Goal: Task Accomplishment & Management: Complete application form

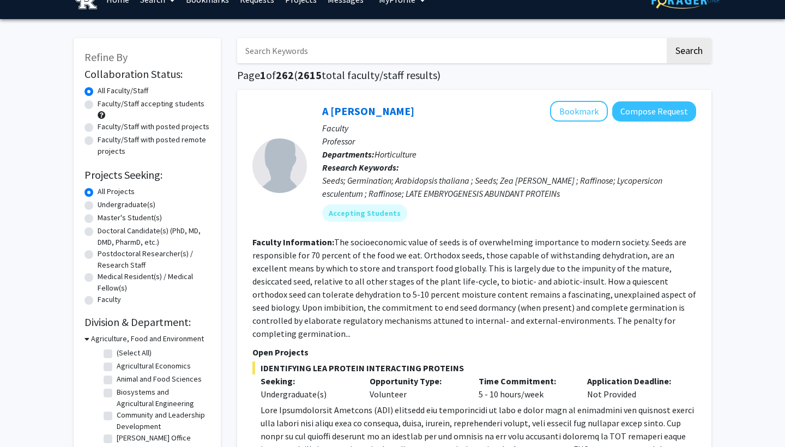
scroll to position [22, 0]
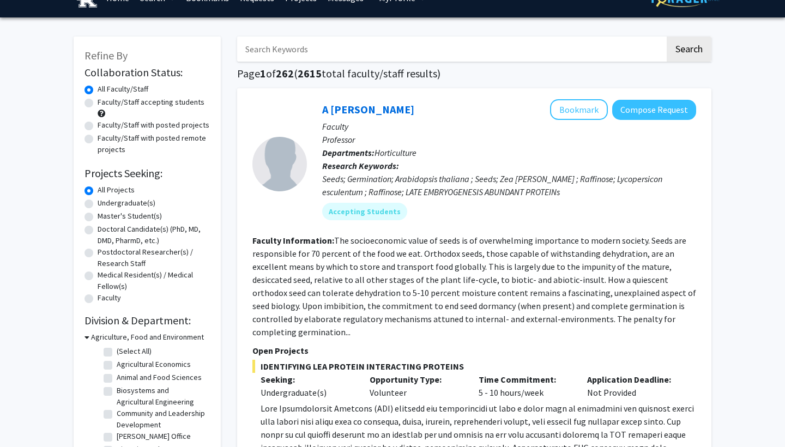
click at [98, 204] on label "Undergraduate(s)" at bounding box center [127, 202] width 58 height 11
click at [98, 204] on input "Undergraduate(s)" at bounding box center [101, 200] width 7 height 7
radio input "true"
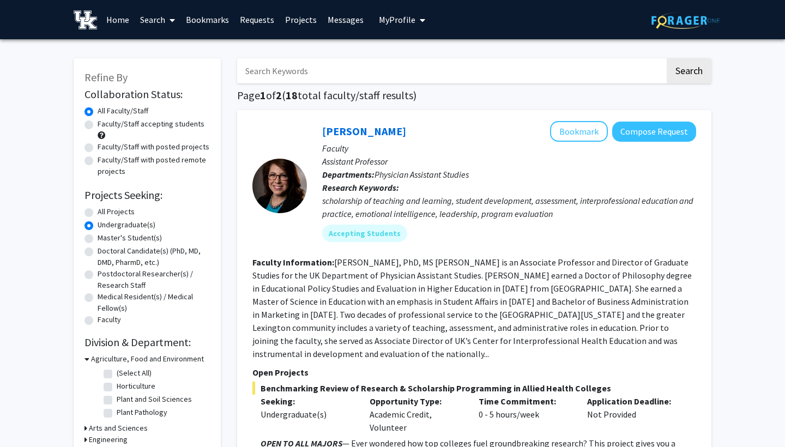
click at [153, 127] on label "Faculty/Staff accepting students" at bounding box center [151, 123] width 107 height 11
click at [105, 125] on input "Faculty/Staff accepting students" at bounding box center [101, 121] width 7 height 7
radio input "true"
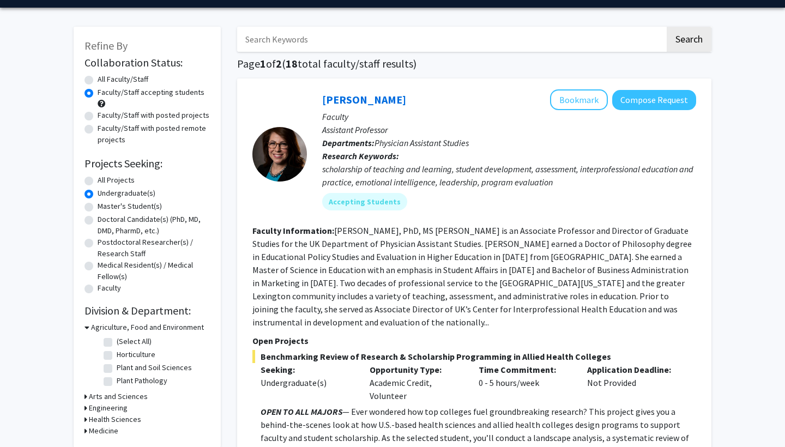
scroll to position [34, 0]
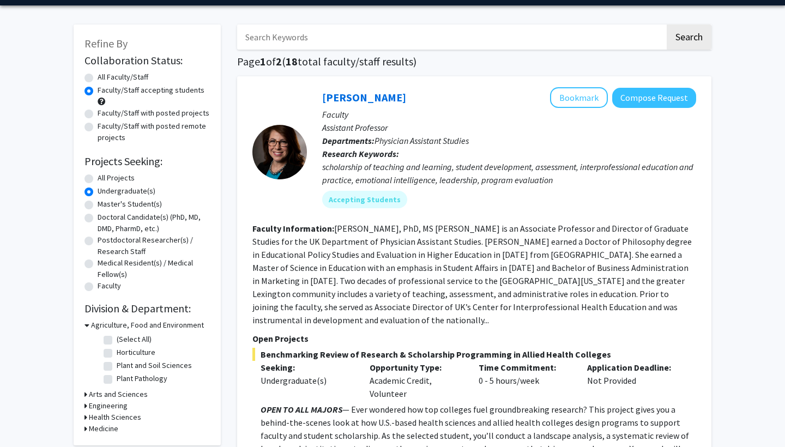
click at [98, 82] on label "All Faculty/Staff" at bounding box center [123, 76] width 51 height 11
click at [98, 79] on input "All Faculty/Staff" at bounding box center [101, 74] width 7 height 7
radio input "true"
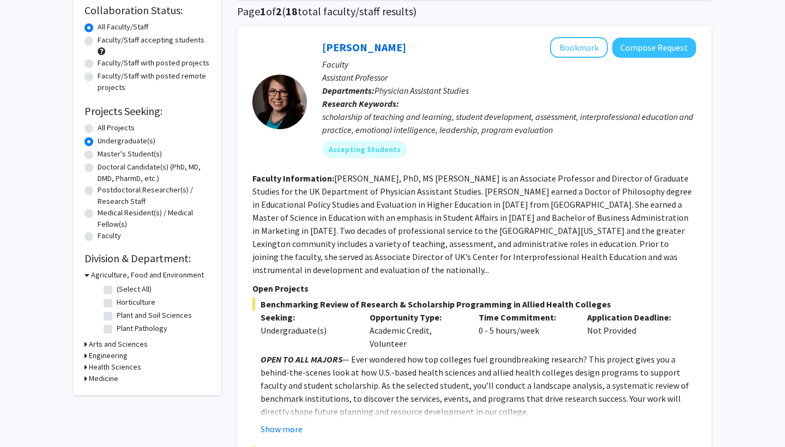
scroll to position [88, 0]
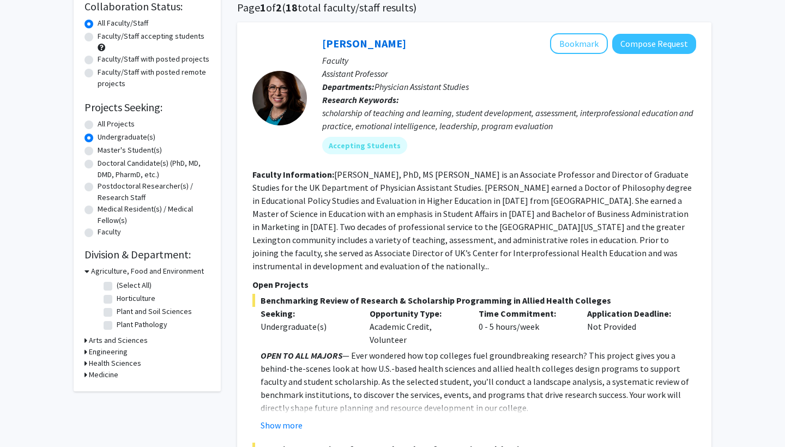
click at [119, 271] on h3 "Agriculture, Food and Environment" at bounding box center [147, 271] width 113 height 11
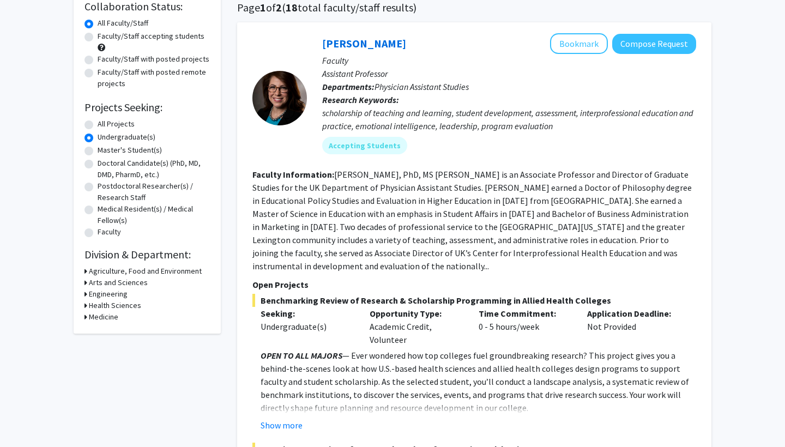
click at [119, 287] on h3 "Arts and Sciences" at bounding box center [118, 282] width 59 height 11
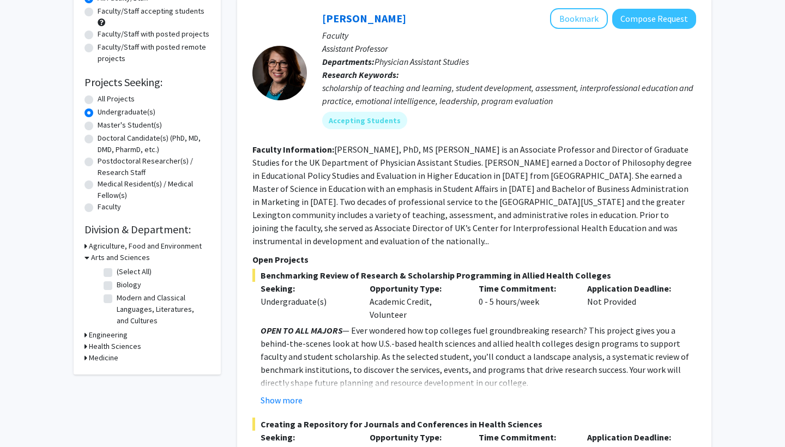
scroll to position [116, 0]
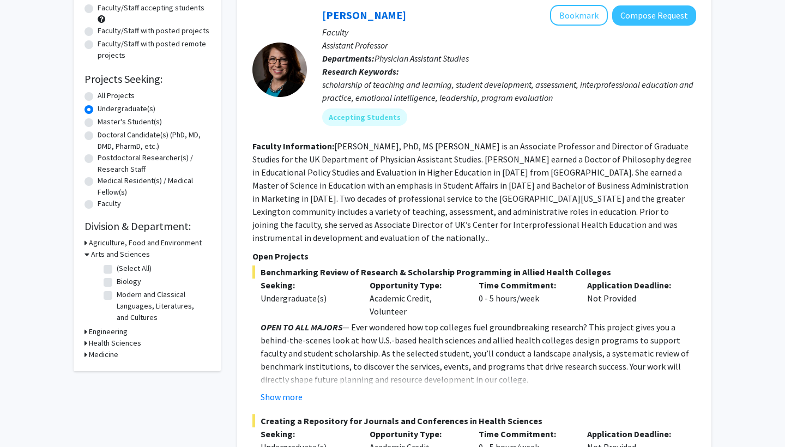
click at [113, 348] on h3 "Health Sciences" at bounding box center [115, 343] width 52 height 11
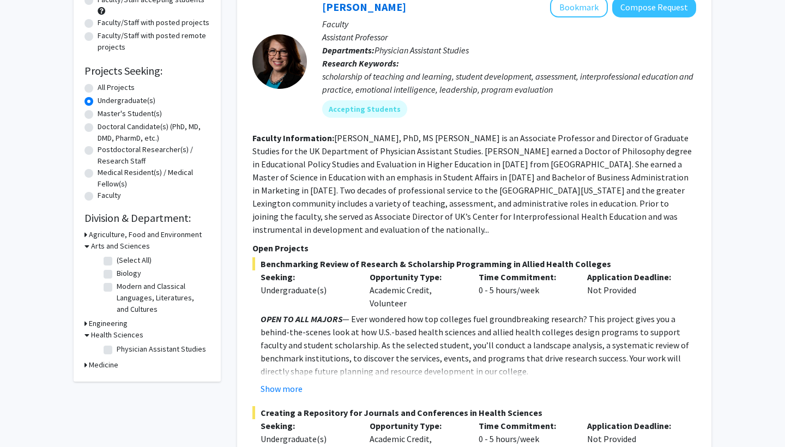
scroll to position [130, 0]
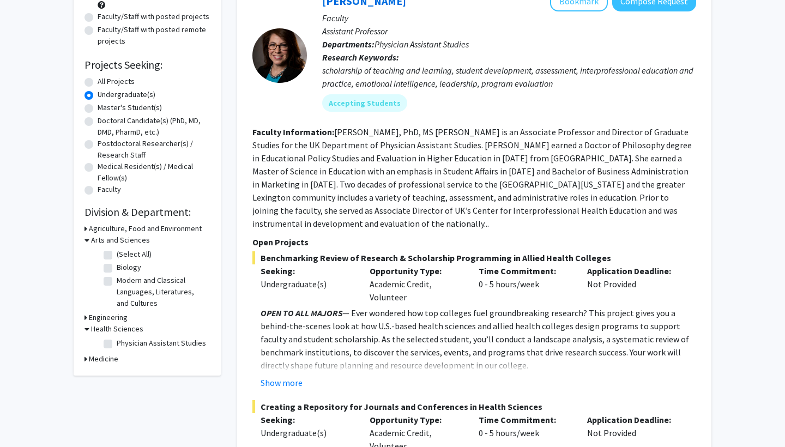
click at [105, 359] on h3 "Medicine" at bounding box center [103, 358] width 29 height 11
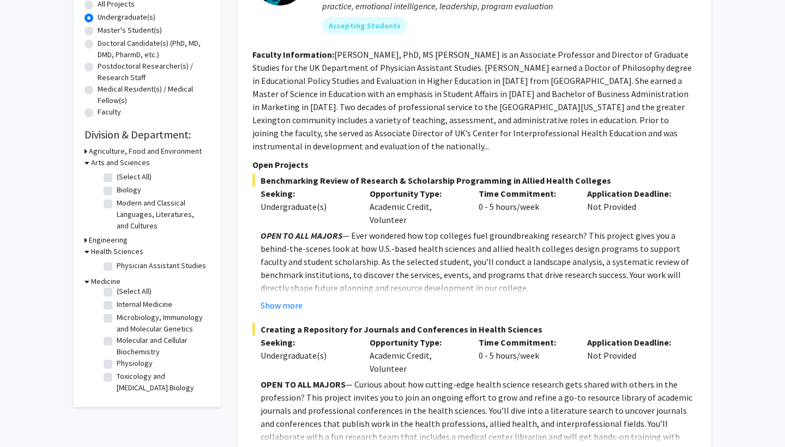
scroll to position [4, 0]
click at [181, 151] on h3 "Agriculture, Food and Environment" at bounding box center [145, 151] width 113 height 11
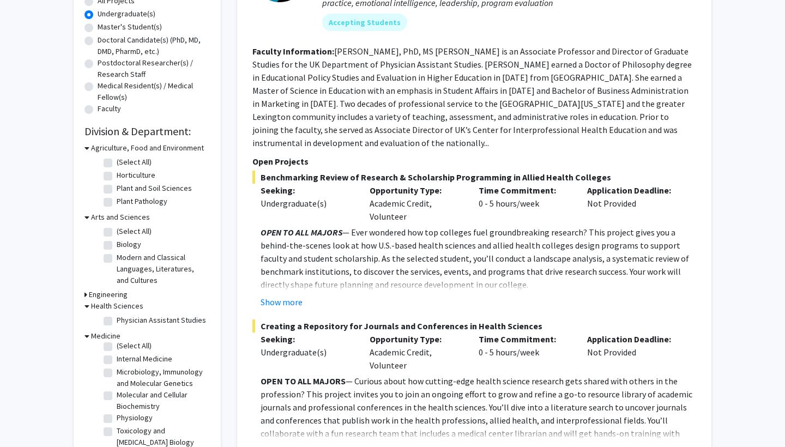
scroll to position [213, 0]
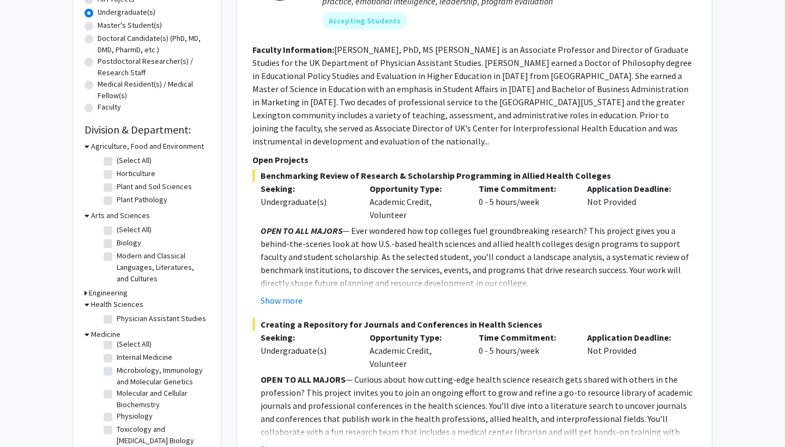
click at [99, 290] on h3 "Engineering" at bounding box center [108, 292] width 39 height 11
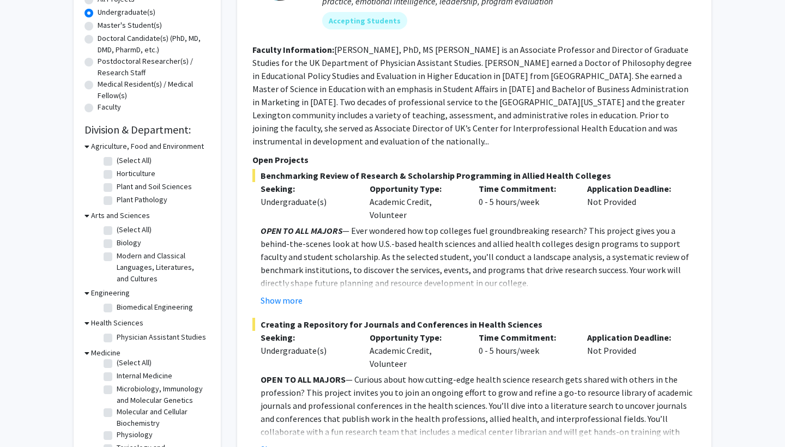
click at [99, 295] on h3 "Engineering" at bounding box center [110, 292] width 39 height 11
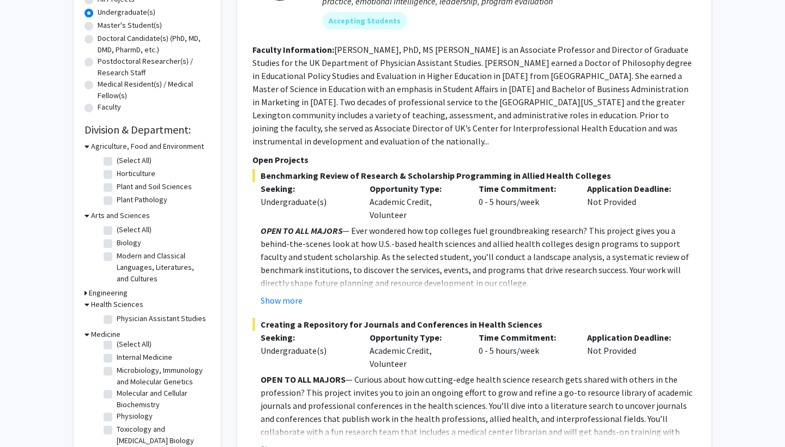
click at [98, 296] on h3 "Engineering" at bounding box center [108, 292] width 39 height 11
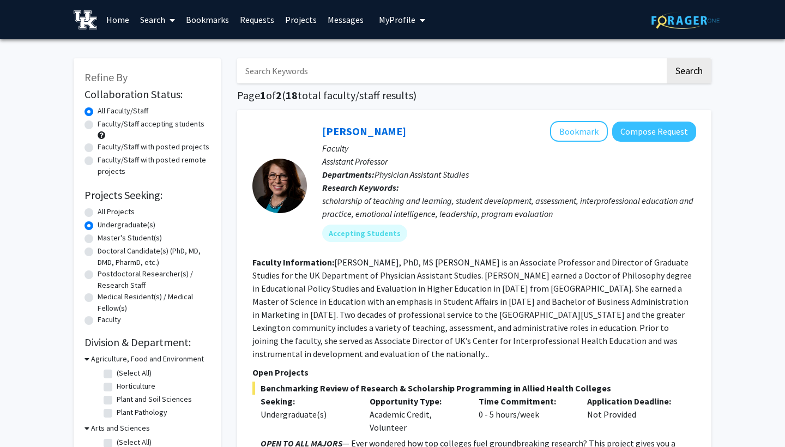
scroll to position [0, 0]
click at [328, 70] on input "Search Keywords" at bounding box center [451, 70] width 428 height 25
type input "psychologu"
click at [689, 73] on button "Search" at bounding box center [689, 70] width 45 height 25
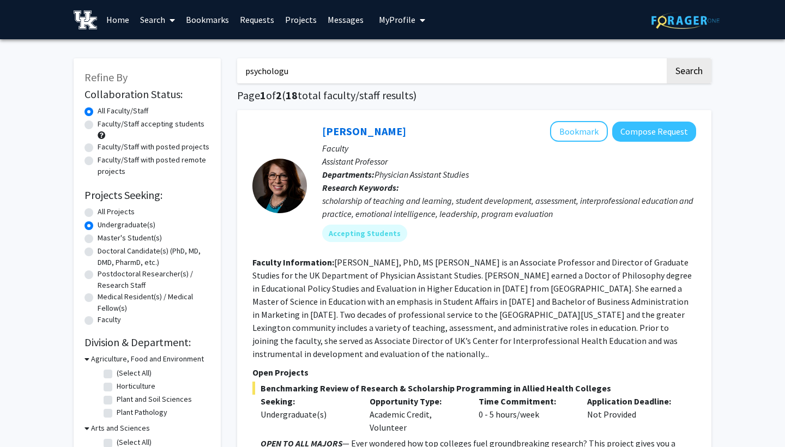
radio input "true"
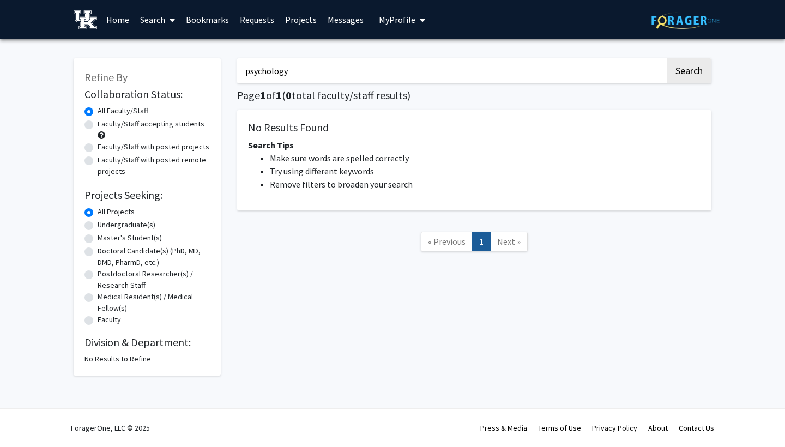
type input "psychology"
click at [689, 73] on button "Search" at bounding box center [689, 70] width 45 height 25
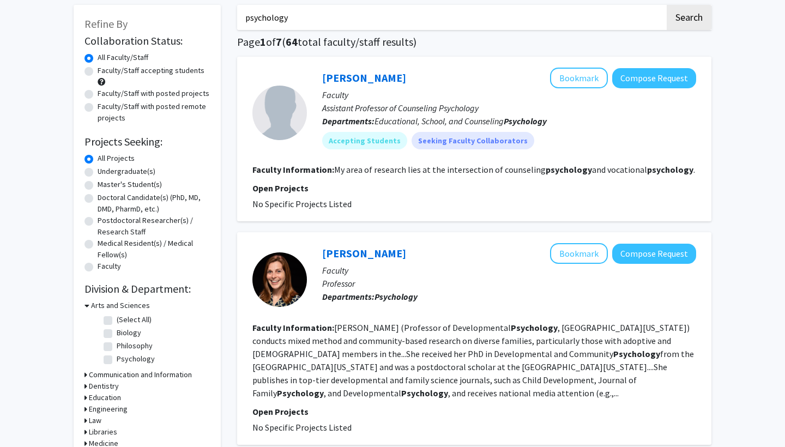
scroll to position [73, 0]
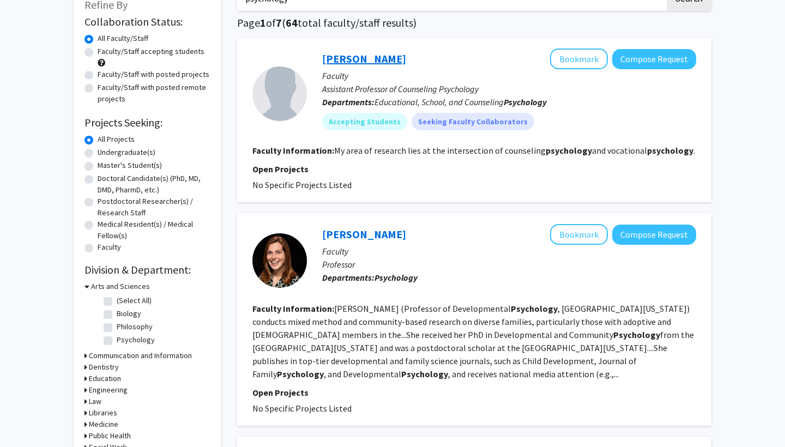
click at [347, 61] on link "[PERSON_NAME]" at bounding box center [364, 59] width 84 height 14
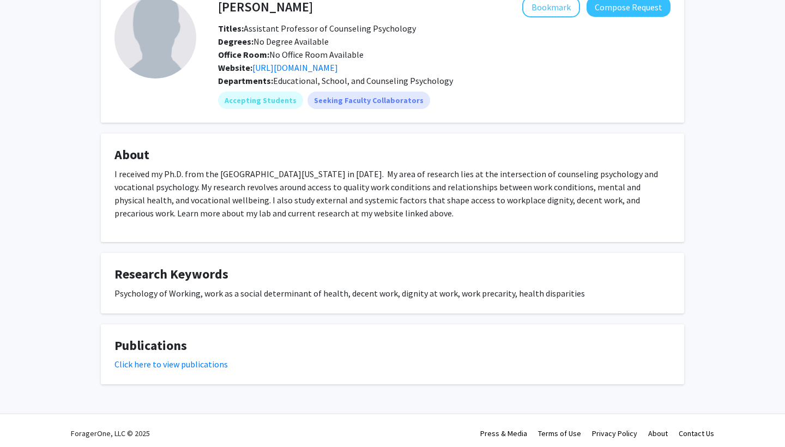
scroll to position [68, 0]
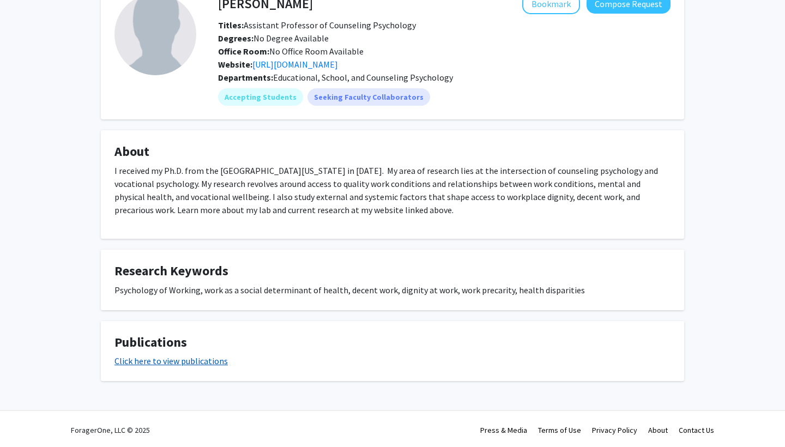
click at [192, 359] on link "Click here to view publications" at bounding box center [171, 361] width 113 height 11
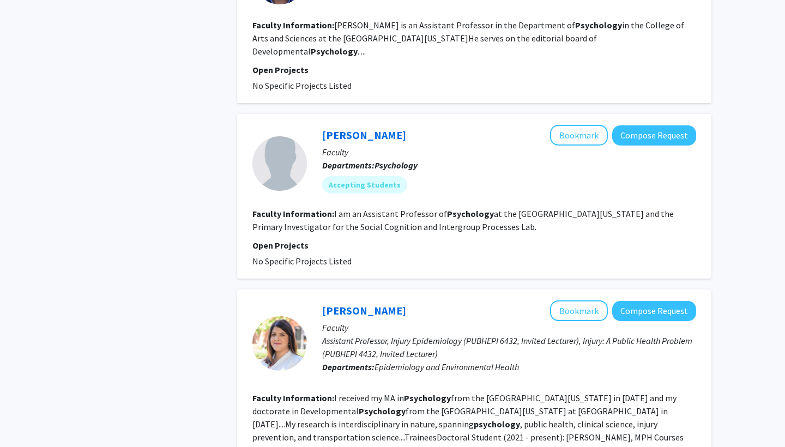
scroll to position [583, 0]
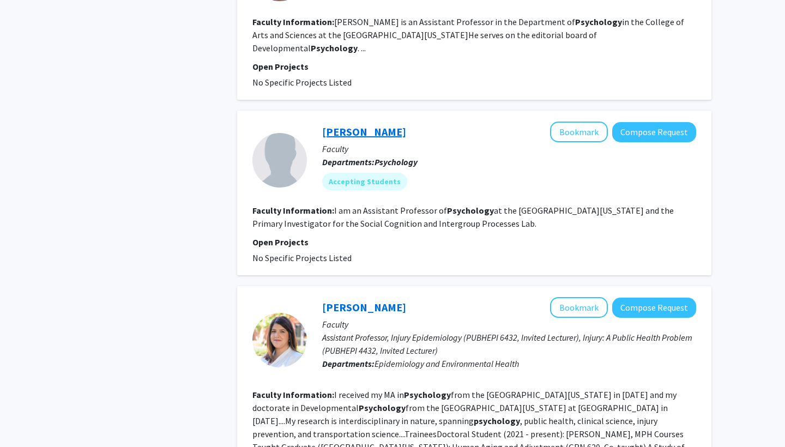
click at [349, 125] on link "[PERSON_NAME]" at bounding box center [364, 132] width 84 height 14
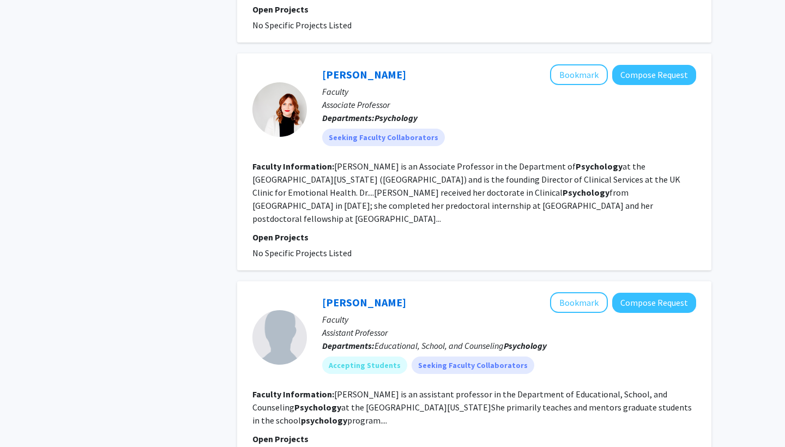
scroll to position [1082, 0]
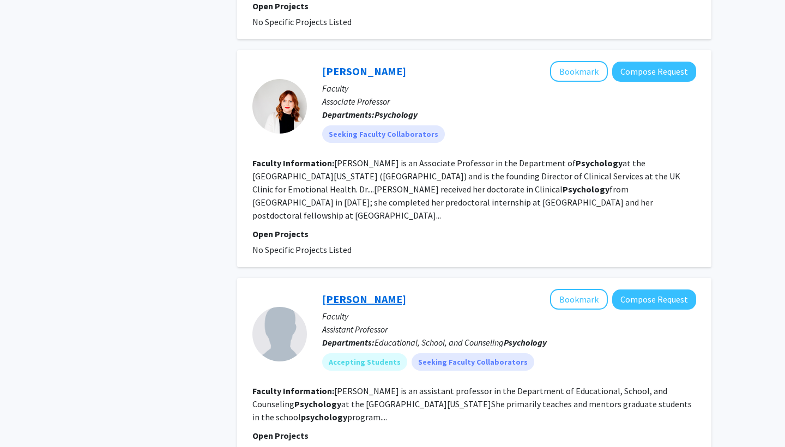
click at [375, 292] on link "[PERSON_NAME]" at bounding box center [364, 299] width 84 height 14
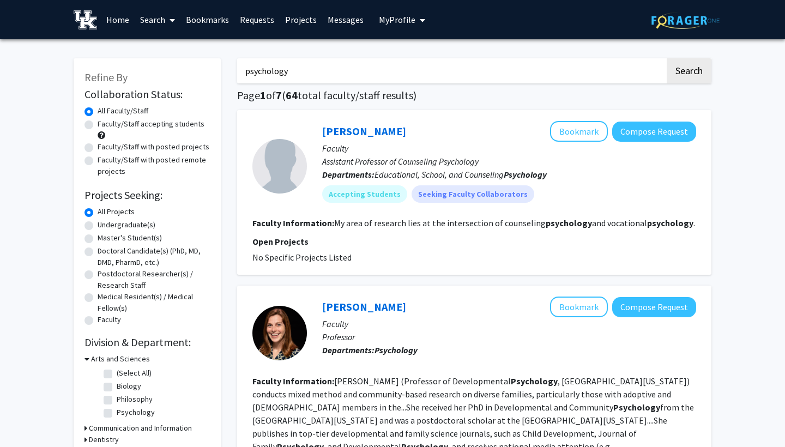
drag, startPoint x: 314, startPoint y: 71, endPoint x: 209, endPoint y: 65, distance: 104.8
type input "clinical psychology"
click at [689, 73] on button "Search" at bounding box center [689, 70] width 45 height 25
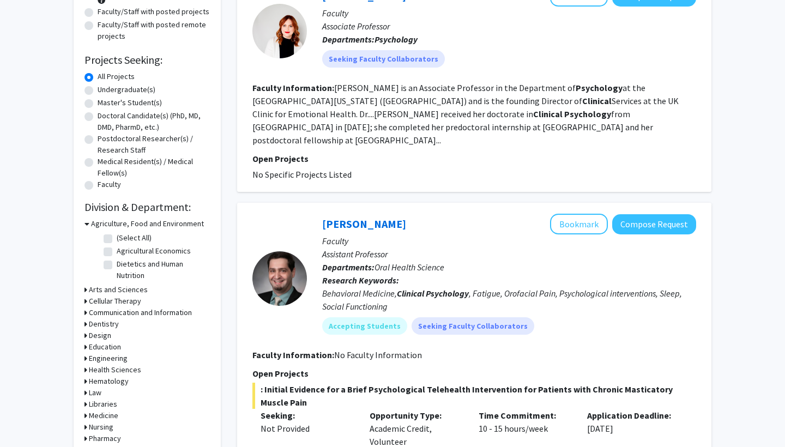
scroll to position [141, 0]
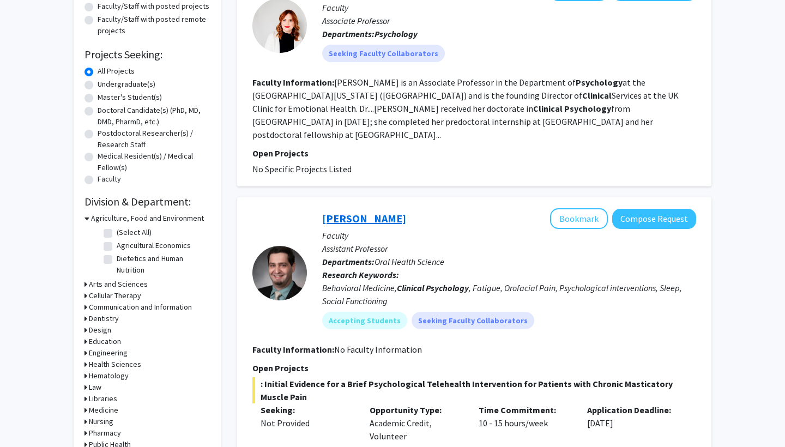
click at [357, 212] on link "[PERSON_NAME]" at bounding box center [364, 219] width 84 height 14
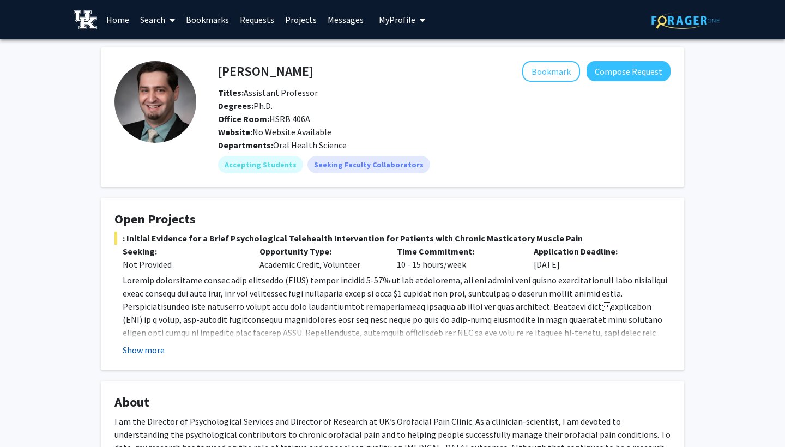
click at [149, 352] on button "Show more" at bounding box center [144, 350] width 42 height 13
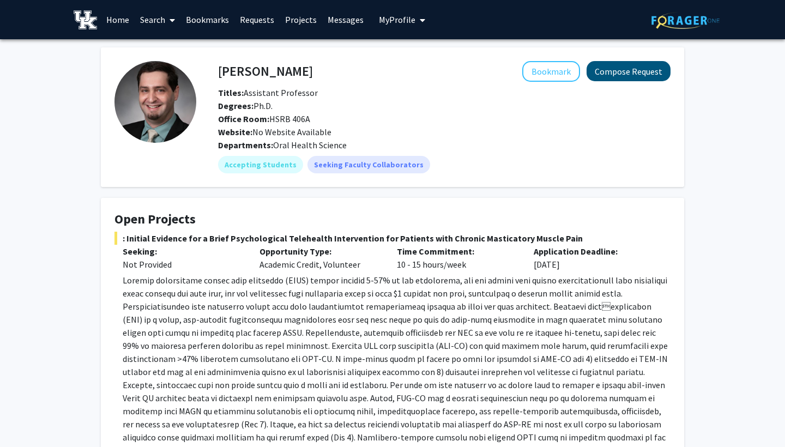
click at [609, 65] on button "Compose Request" at bounding box center [629, 71] width 84 height 20
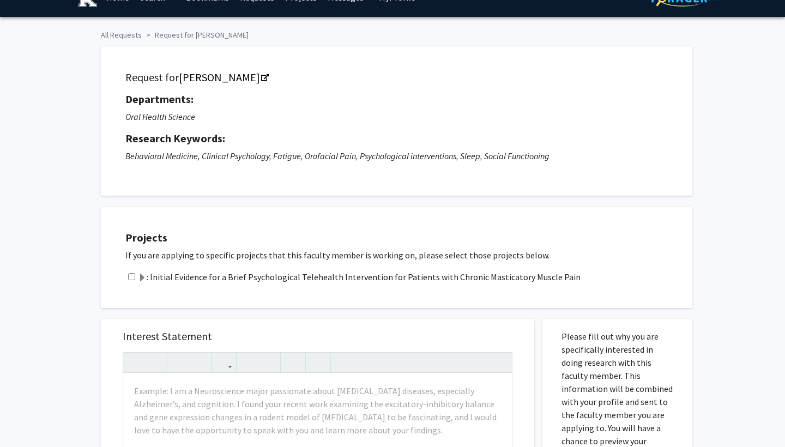
scroll to position [23, 0]
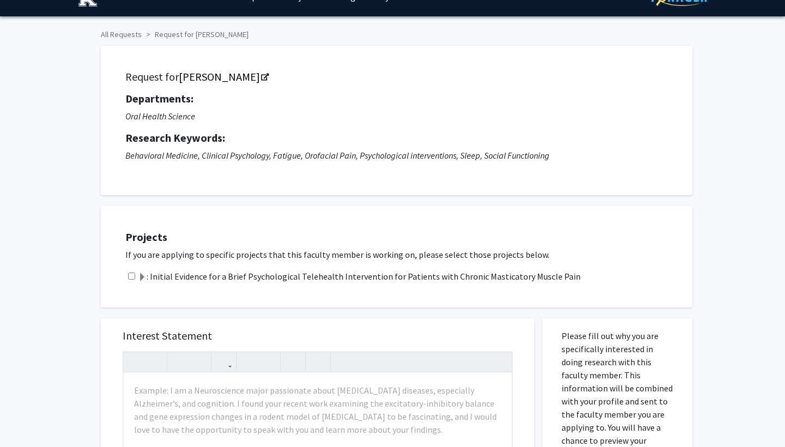
click at [136, 278] on div ": Initial Evidence for a Brief Psychological Telehealth Intervention for Patien…" at bounding box center [403, 276] width 556 height 13
click at [133, 279] on input "checkbox" at bounding box center [131, 276] width 7 height 7
checkbox input "true"
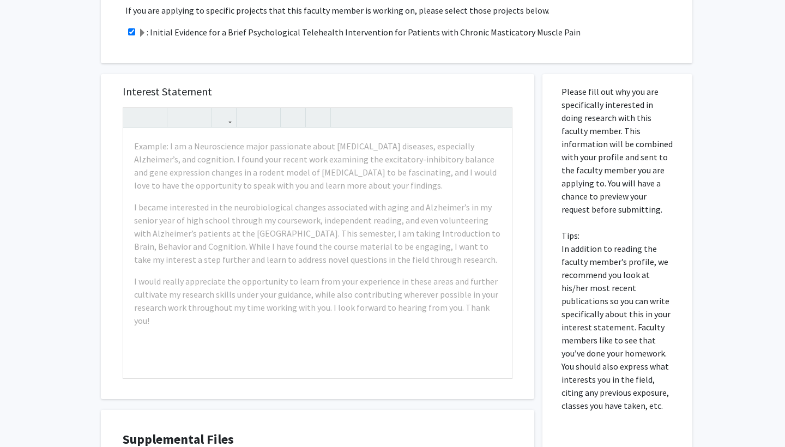
scroll to position [267, 0]
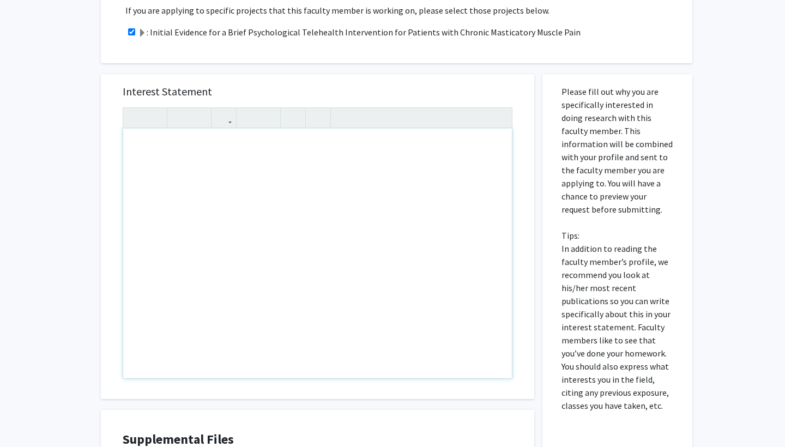
type textarea "G"
click at [286, 153] on p "Hello," at bounding box center [317, 146] width 367 height 13
click at [299, 174] on p "My name is [PERSON_NAME]. I am a junior at [GEOGRAPHIC_DATA]" at bounding box center [317, 167] width 367 height 13
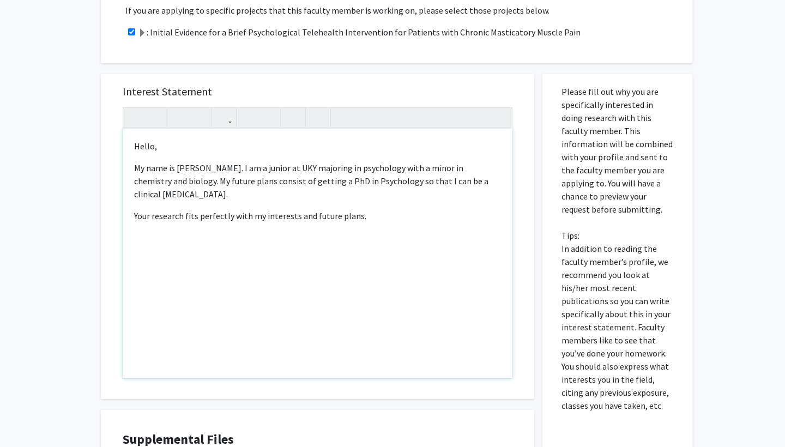
drag, startPoint x: 184, startPoint y: 204, endPoint x: 402, endPoint y: 208, distance: 218.1
click at [402, 209] on p "Your research fits perfectly with my interests and future plans." at bounding box center [317, 215] width 367 height 13
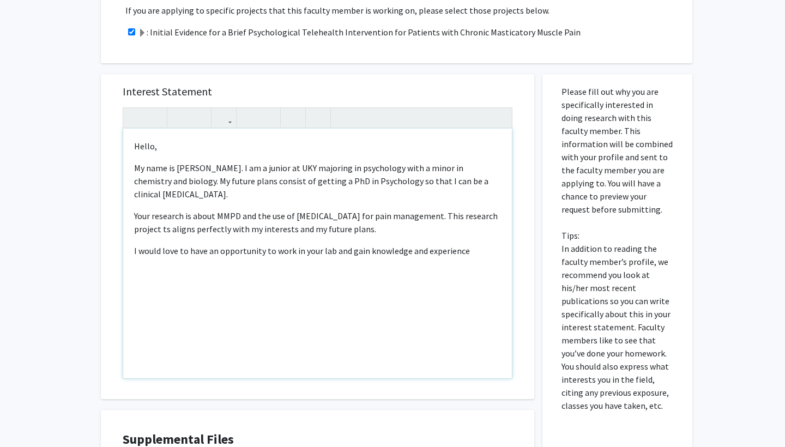
click at [349, 244] on p "I would love to have an opportunity to work in your lab and gain knowledge and …" at bounding box center [317, 250] width 367 height 13
click at [457, 244] on p "I would love to have an opportunity to work in your lab to gain knowledge and e…" at bounding box center [317, 250] width 367 height 13
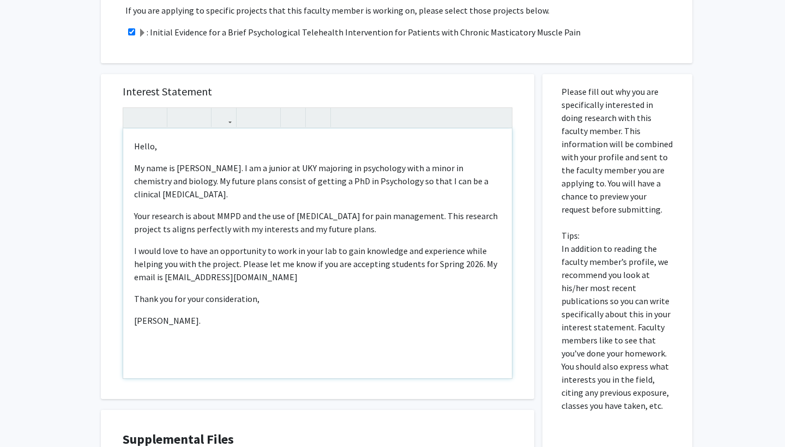
type textarea "<p>Hello,</p><p>My name is [PERSON_NAME]. I am a junior at UKY majoring in psyc…"
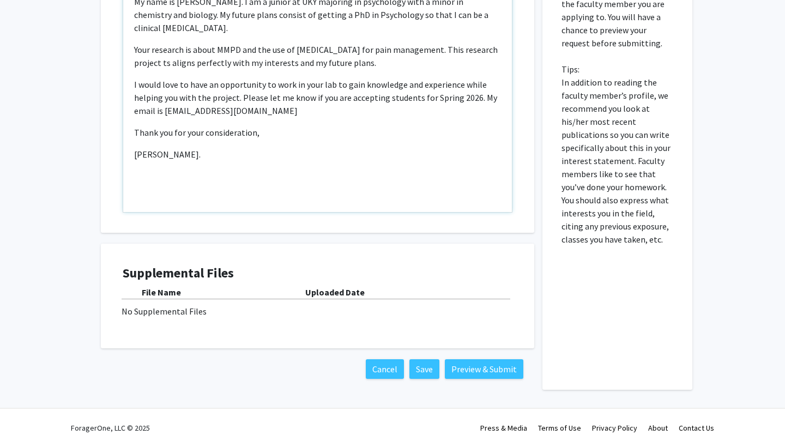
scroll to position [435, 0]
click at [473, 364] on button "Preview & Submit" at bounding box center [484, 369] width 79 height 20
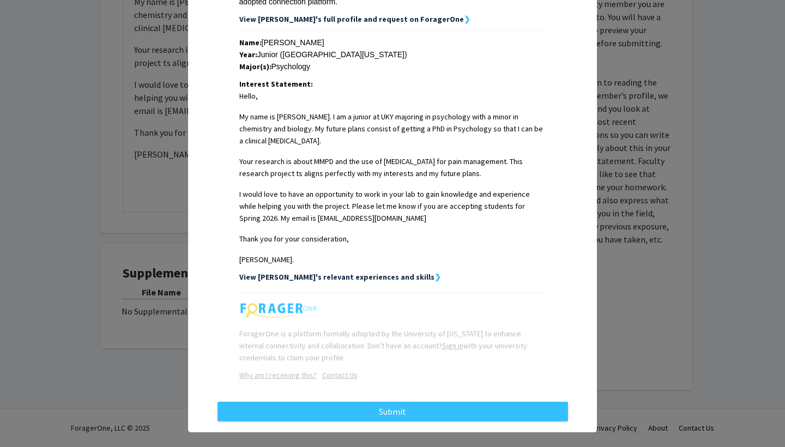
scroll to position [220, 0]
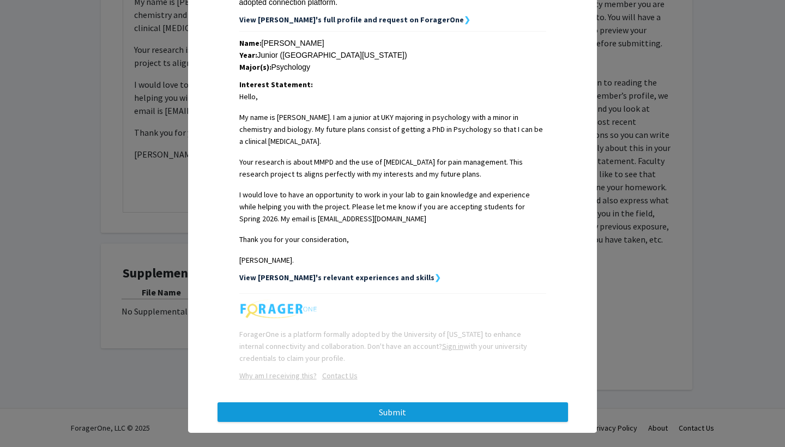
click at [455, 402] on button "Submit" at bounding box center [393, 412] width 351 height 20
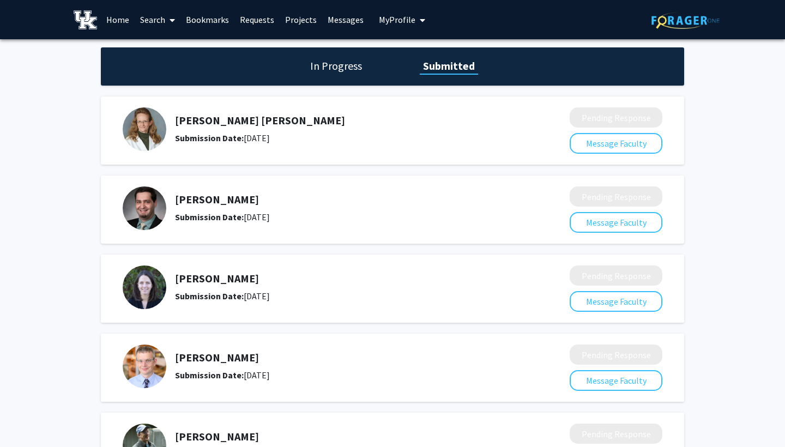
click at [397, 21] on span "My Profile" at bounding box center [397, 19] width 37 height 11
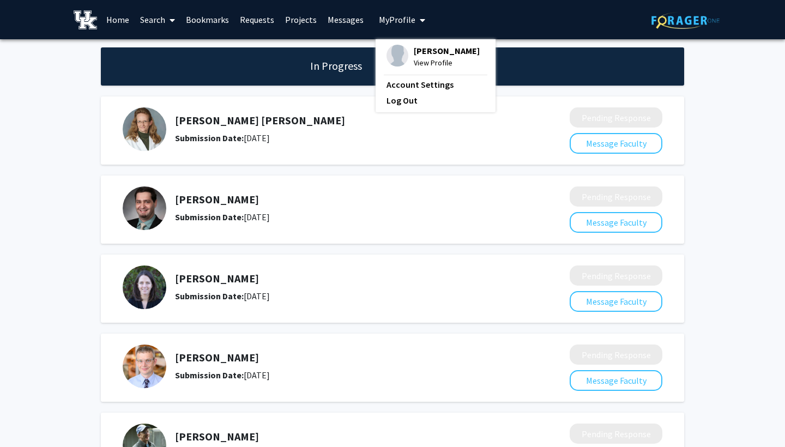
click at [414, 59] on span "View Profile" at bounding box center [447, 63] width 66 height 12
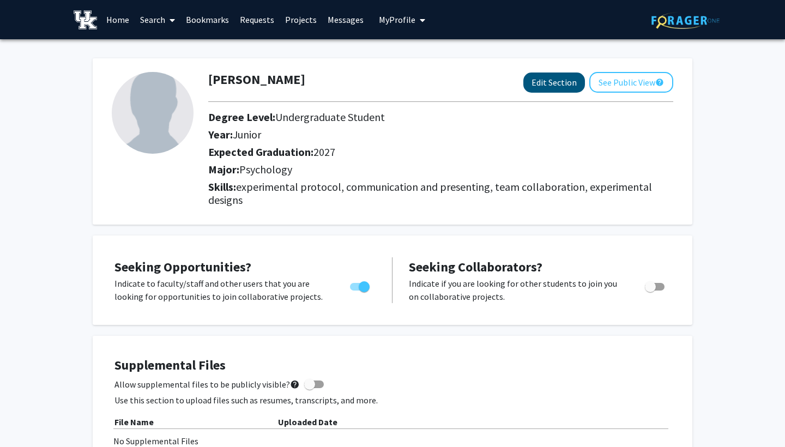
click at [550, 82] on button "Edit Section" at bounding box center [554, 83] width 62 height 20
select select "junior"
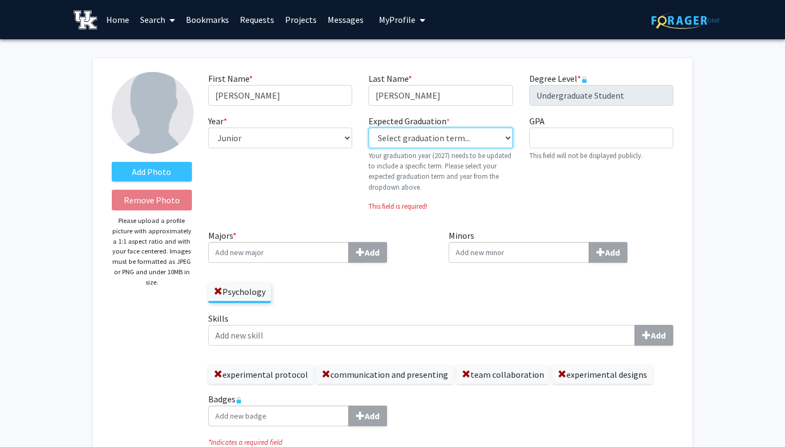
select select "40: fall_2027"
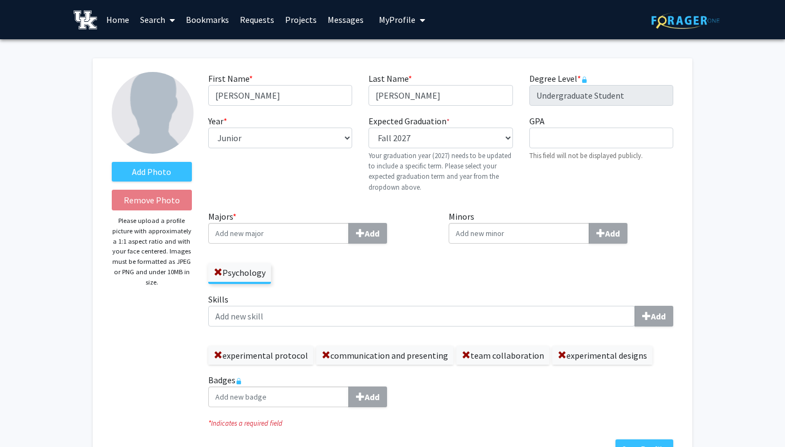
click at [507, 192] on p "Your graduation year (2027) needs to be updated to include a specific term. Ple…" at bounding box center [441, 172] width 144 height 42
click at [304, 236] on input "Majors * Add" at bounding box center [278, 233] width 141 height 21
click at [474, 238] on input "Minors Add" at bounding box center [519, 233] width 141 height 21
type input "chem"
click at [505, 259] on div "Chem istry" at bounding box center [518, 253] width 127 height 13
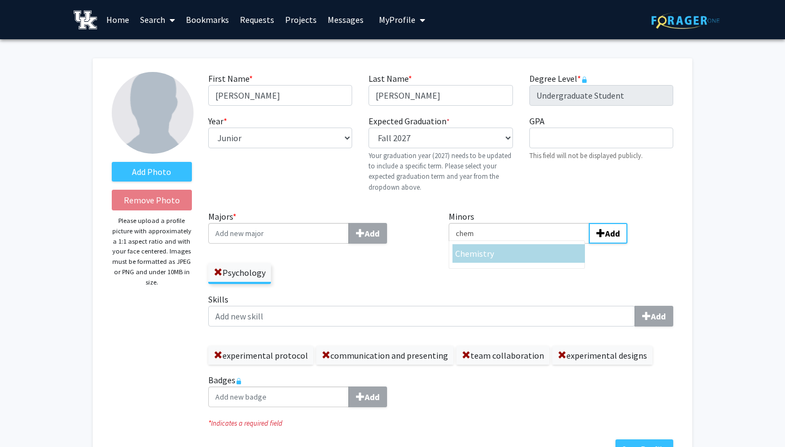
click at [505, 244] on input "chem" at bounding box center [519, 233] width 141 height 21
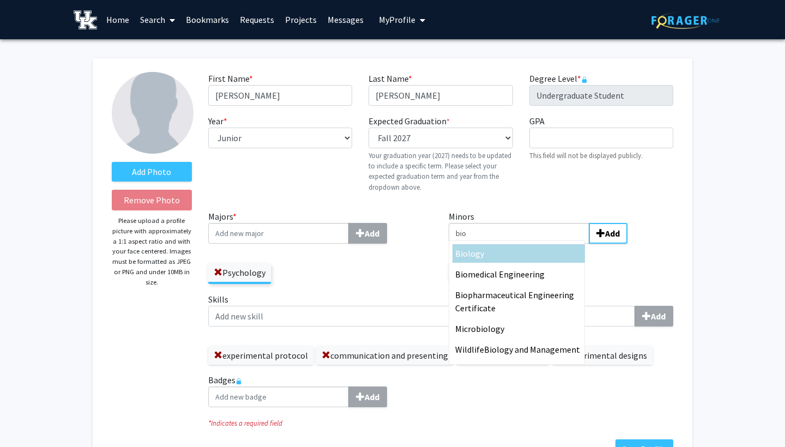
type input "bio"
click at [506, 264] on div "Bio logy" at bounding box center [517, 254] width 129 height 21
click at [506, 244] on input "bio" at bounding box center [519, 233] width 141 height 21
click at [507, 256] on div "Bio logy" at bounding box center [518, 253] width 127 height 13
click at [507, 244] on input "bio" at bounding box center [519, 233] width 141 height 21
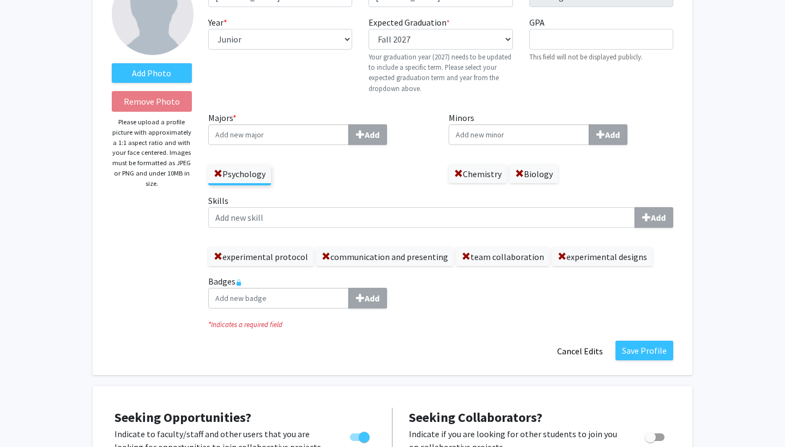
scroll to position [61, 0]
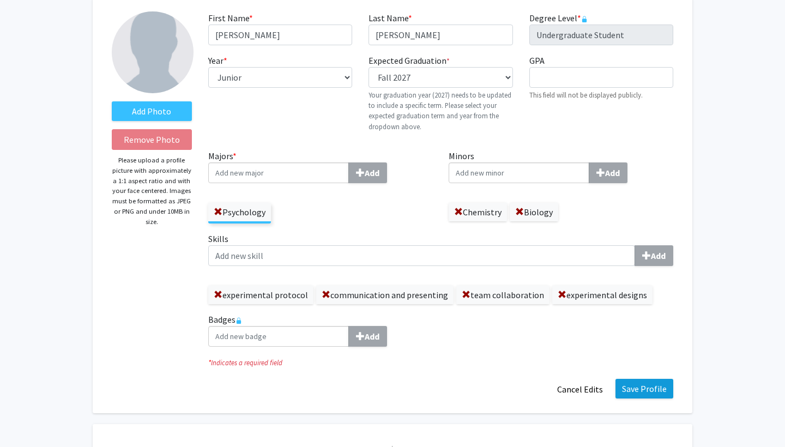
click at [636, 381] on button "Save Profile" at bounding box center [645, 389] width 58 height 20
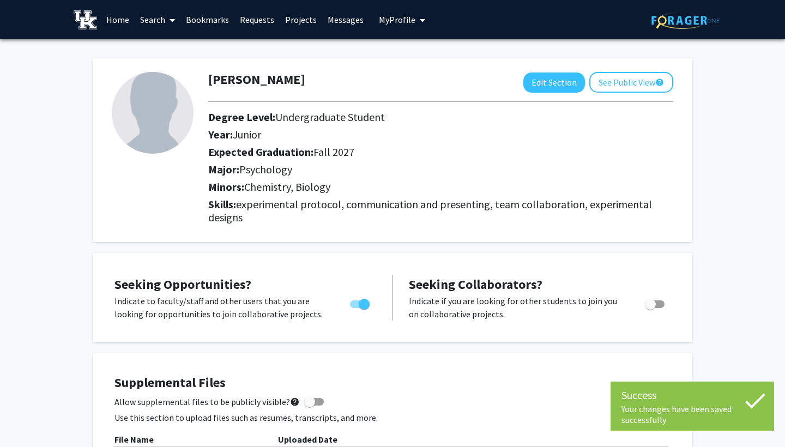
scroll to position [0, 0]
click at [123, 17] on link "Home" at bounding box center [118, 20] width 34 height 38
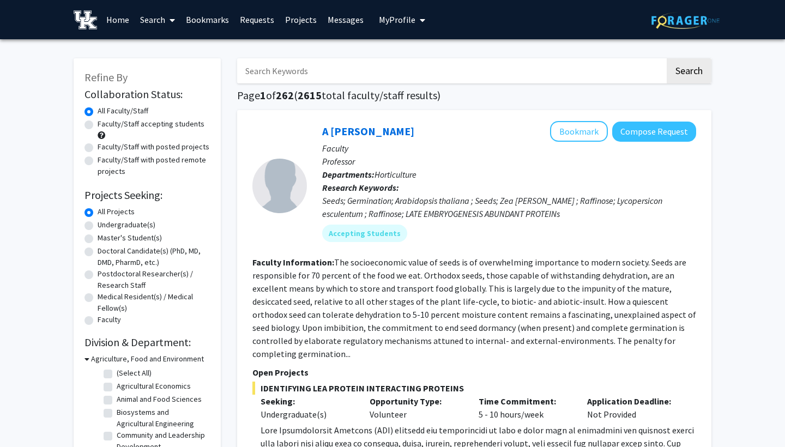
click at [333, 73] on input "Search Keywords" at bounding box center [451, 70] width 428 height 25
click at [689, 73] on button "Search" at bounding box center [689, 70] width 45 height 25
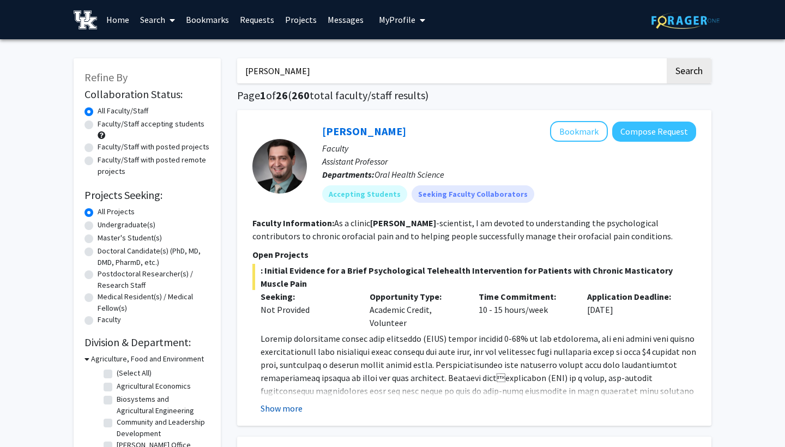
type input "Ian"
click at [295, 409] on button "Show more" at bounding box center [282, 408] width 42 height 13
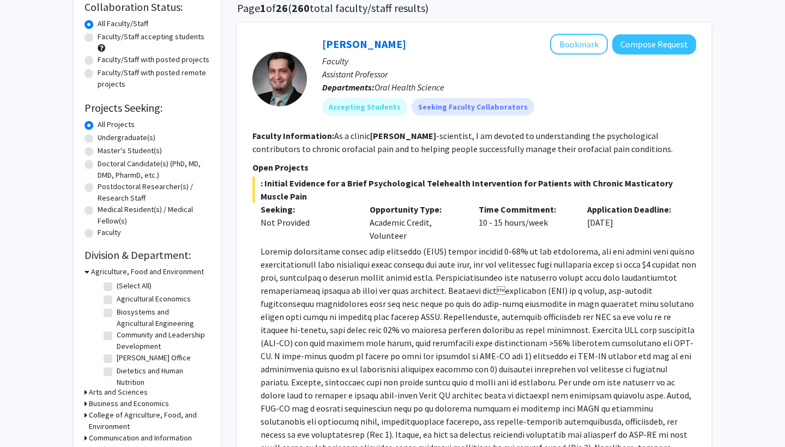
scroll to position [91, 0]
